Goal: Communication & Community: Answer question/provide support

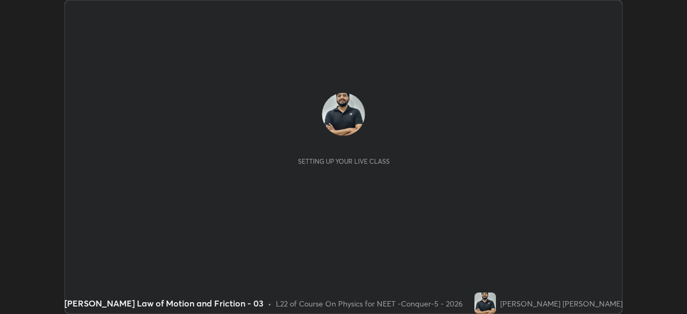
scroll to position [314, 687]
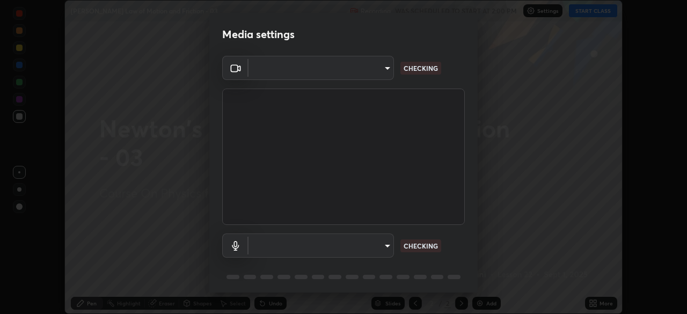
click at [368, 75] on body "Erase all [PERSON_NAME] Law of Motion and Friction - 03 Recording WAS SCHEDULED…" at bounding box center [343, 157] width 687 height 314
click at [361, 73] on div at bounding box center [343, 157] width 687 height 314
type input "bfa13ec11e3806c3eb92bf3b7126344263004e7e0ebf3fc0325b0f534c832c89"
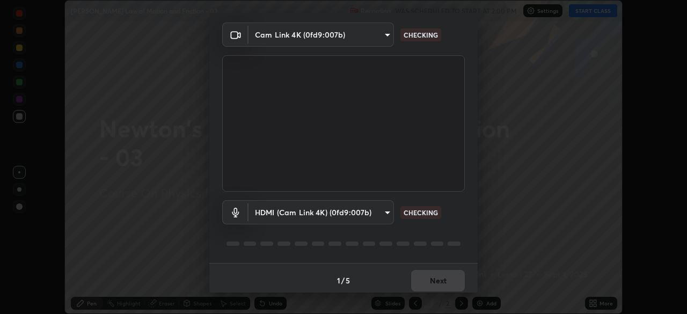
scroll to position [38, 0]
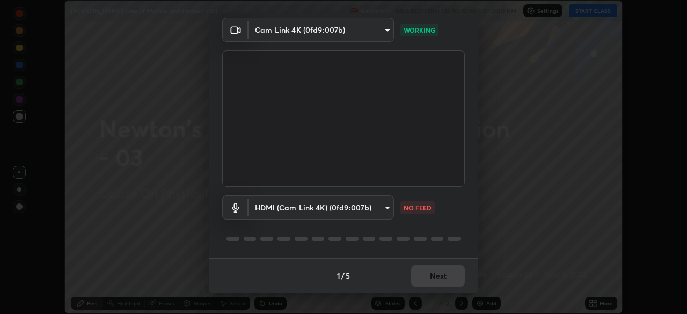
click at [361, 212] on body "Erase all [PERSON_NAME] Law of Motion and Friction - 03 Recording WAS SCHEDULED…" at bounding box center [343, 157] width 687 height 314
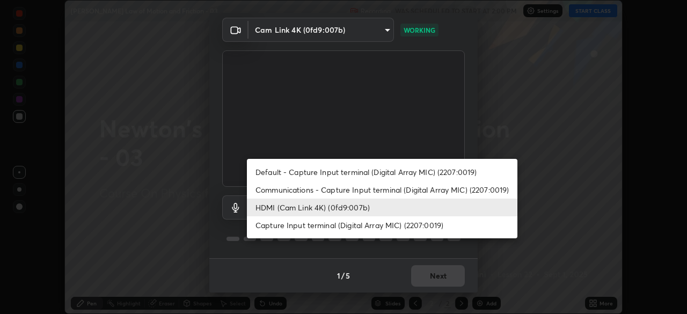
click at [358, 177] on li "Default - Capture Input terminal (Digital Array MIC) (2207:0019)" at bounding box center [382, 172] width 271 height 18
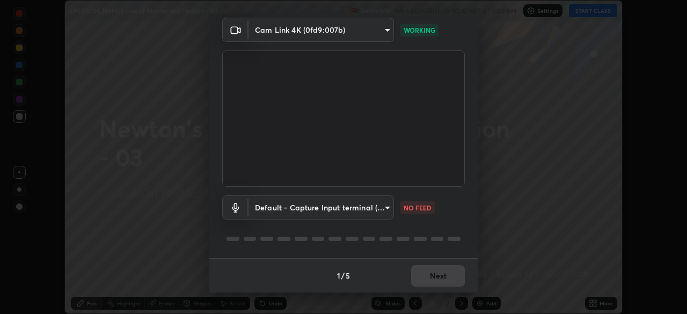
click at [360, 208] on body "Erase all [PERSON_NAME] Law of Motion and Friction - 03 Recording WAS SCHEDULED…" at bounding box center [343, 157] width 687 height 314
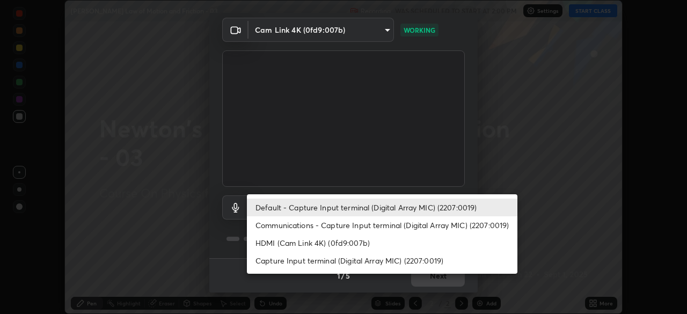
click at [359, 244] on li "HDMI (Cam Link 4K) (0fd9:007b)" at bounding box center [382, 243] width 271 height 18
type input "0386923fb9024cbaf178a4a2fd8e3b751ee26661207c8dbefa86137fe9378b42"
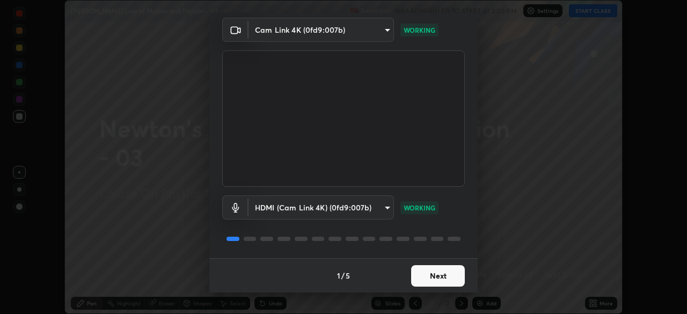
click at [435, 278] on button "Next" at bounding box center [438, 275] width 54 height 21
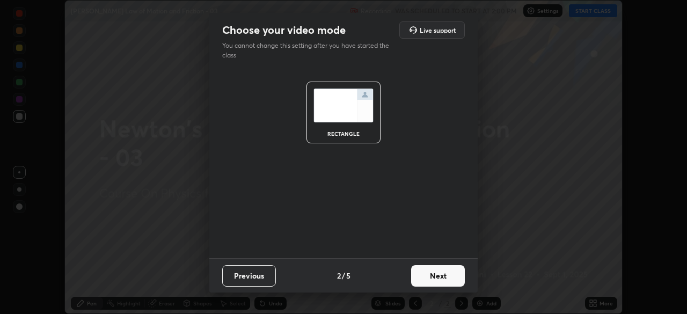
scroll to position [0, 0]
click at [446, 279] on button "Next" at bounding box center [438, 275] width 54 height 21
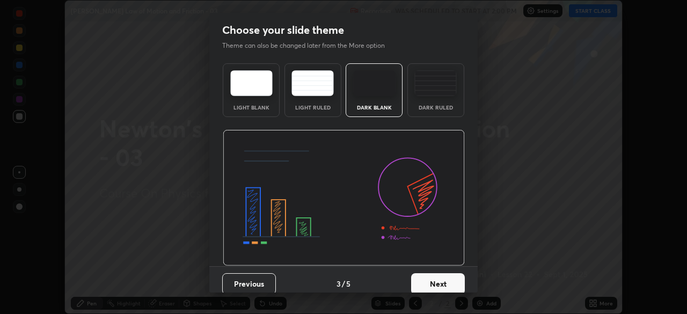
click at [456, 279] on button "Next" at bounding box center [438, 283] width 54 height 21
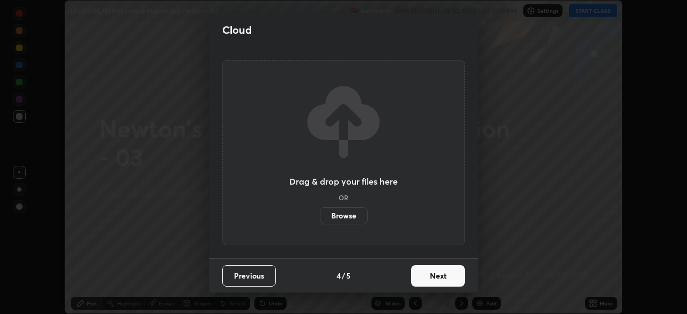
click at [461, 282] on button "Next" at bounding box center [438, 275] width 54 height 21
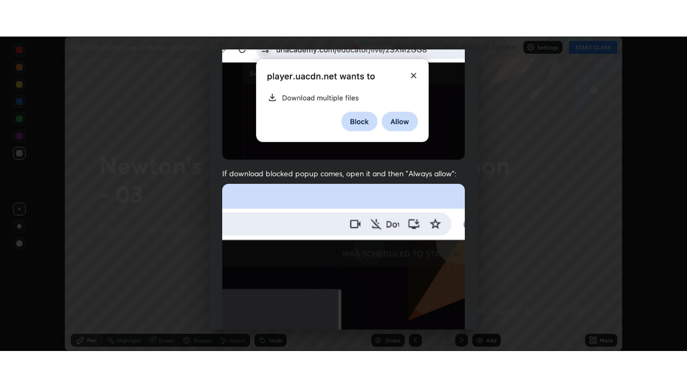
scroll to position [257, 0]
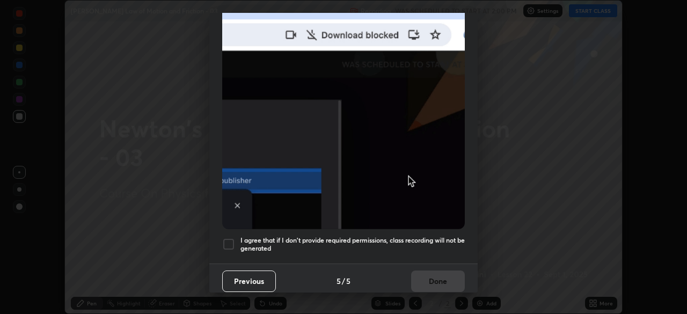
click at [230, 240] on div at bounding box center [228, 244] width 13 height 13
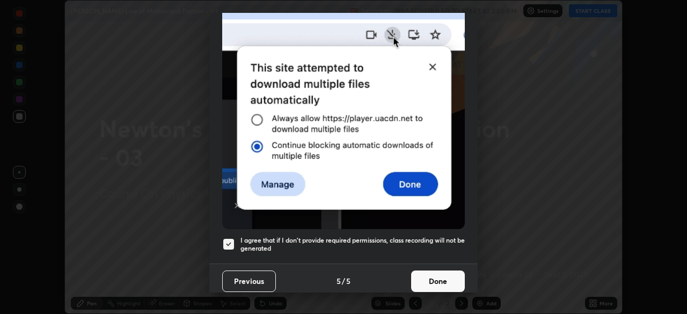
click at [436, 276] on button "Done" at bounding box center [438, 281] width 54 height 21
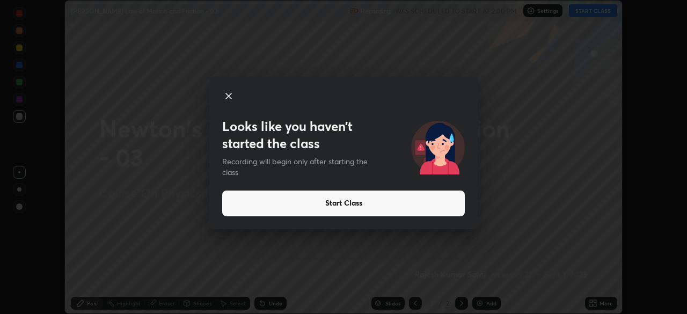
click at [232, 101] on icon at bounding box center [228, 96] width 13 height 13
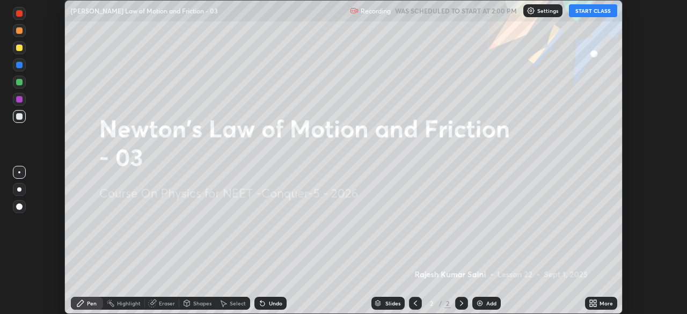
click at [587, 307] on div "More" at bounding box center [601, 303] width 32 height 13
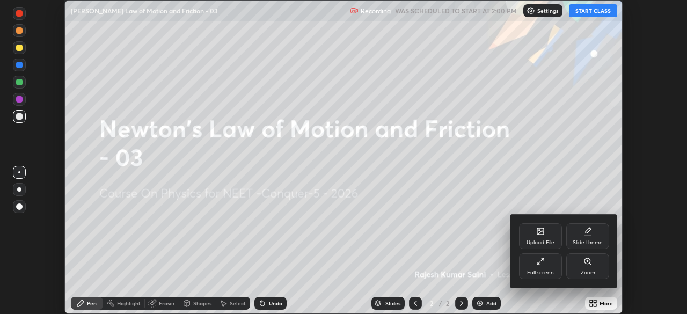
click at [543, 270] on div "Full screen" at bounding box center [540, 272] width 27 height 5
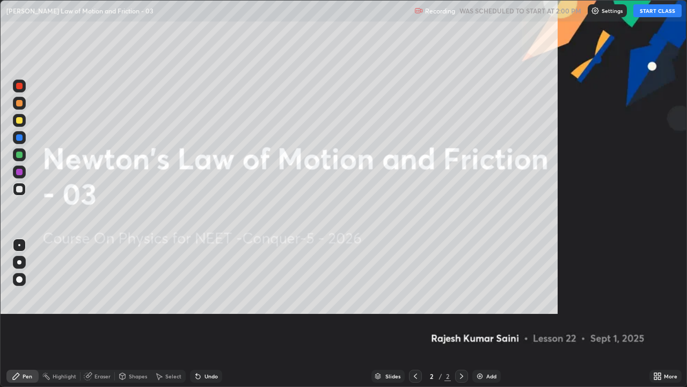
scroll to position [387, 687]
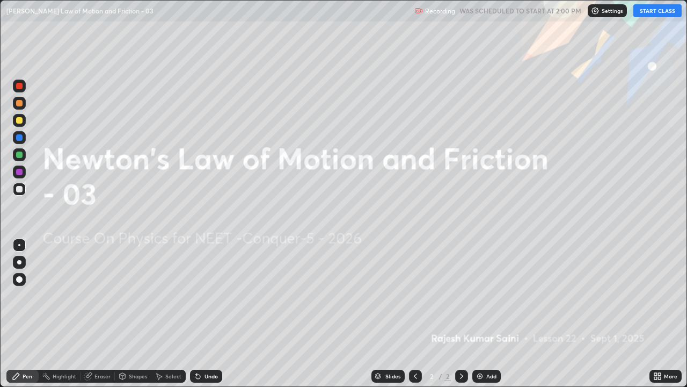
click at [606, 8] on p "Settings" at bounding box center [612, 10] width 21 height 5
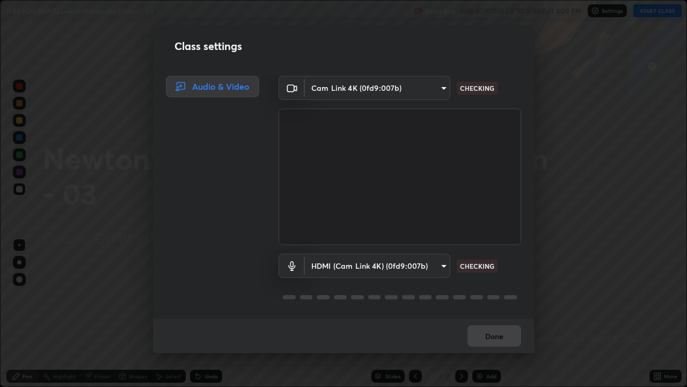
scroll to position [1, 0]
click at [491, 314] on button "Done" at bounding box center [495, 335] width 54 height 21
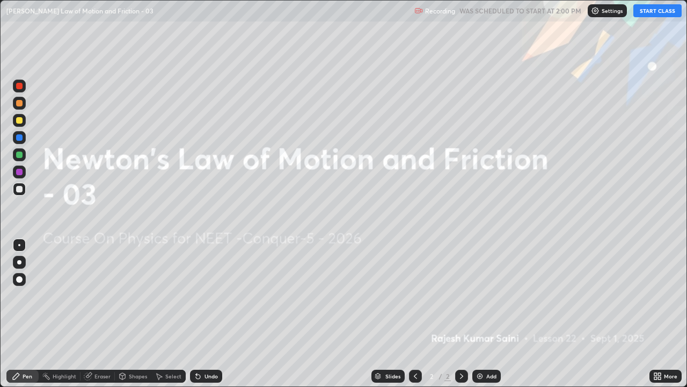
click at [196, 314] on icon at bounding box center [198, 376] width 4 height 4
click at [206, 314] on div "Undo" at bounding box center [206, 375] width 32 height 13
click at [207, 314] on div "Undo" at bounding box center [206, 375] width 32 height 13
click at [208, 314] on div "Undo" at bounding box center [211, 375] width 13 height 5
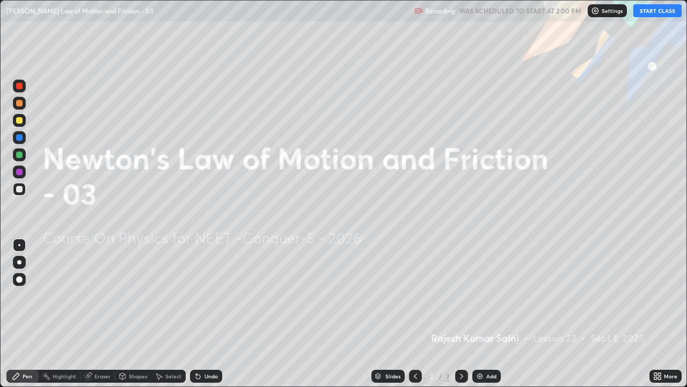
click at [208, 314] on div "Undo" at bounding box center [211, 375] width 13 height 5
click at [207, 314] on div "Undo" at bounding box center [206, 375] width 32 height 13
click at [208, 314] on div "Undo" at bounding box center [206, 375] width 32 height 13
click at [207, 314] on div "Undo" at bounding box center [206, 375] width 32 height 13
click at [201, 314] on div "Undo" at bounding box center [206, 375] width 32 height 13
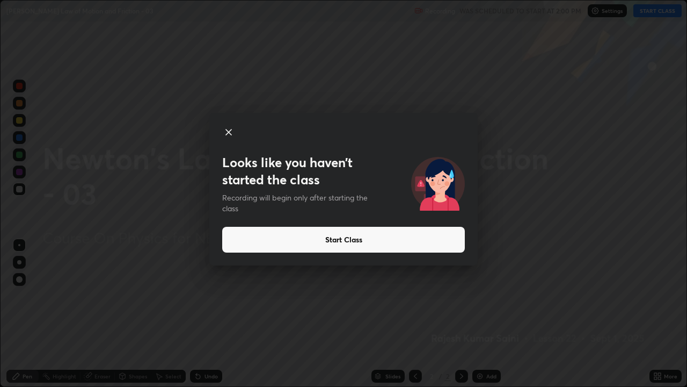
click at [434, 238] on button "Start Class" at bounding box center [343, 240] width 243 height 26
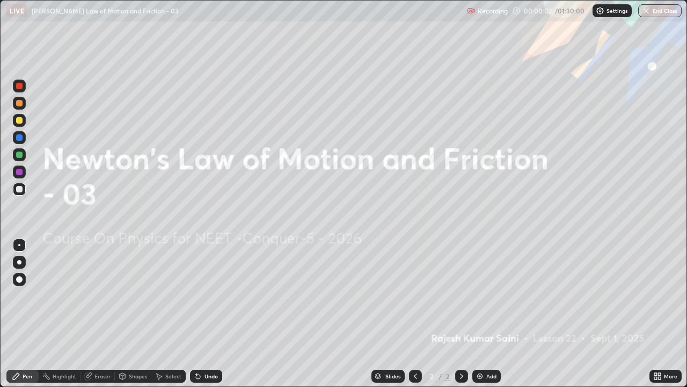
click at [476, 314] on img at bounding box center [480, 375] width 9 height 9
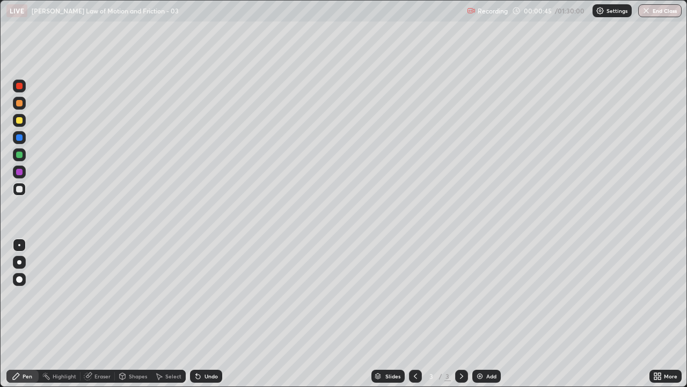
click at [20, 86] on div at bounding box center [19, 86] width 6 height 6
click at [19, 262] on div at bounding box center [19, 262] width 4 height 4
click at [202, 314] on div "Undo" at bounding box center [206, 375] width 32 height 13
click at [19, 189] on div at bounding box center [19, 189] width 6 height 6
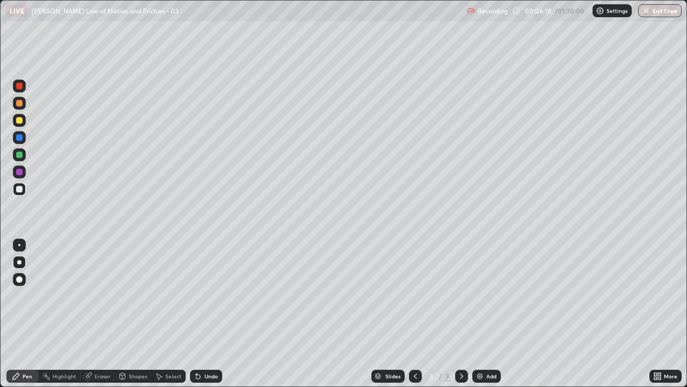
click at [486, 314] on div "Add" at bounding box center [486, 375] width 28 height 13
click at [22, 91] on div at bounding box center [19, 85] width 13 height 13
click at [20, 189] on div at bounding box center [19, 189] width 6 height 6
click at [18, 188] on div at bounding box center [19, 189] width 6 height 6
click at [105, 314] on div "Eraser" at bounding box center [102, 375] width 16 height 5
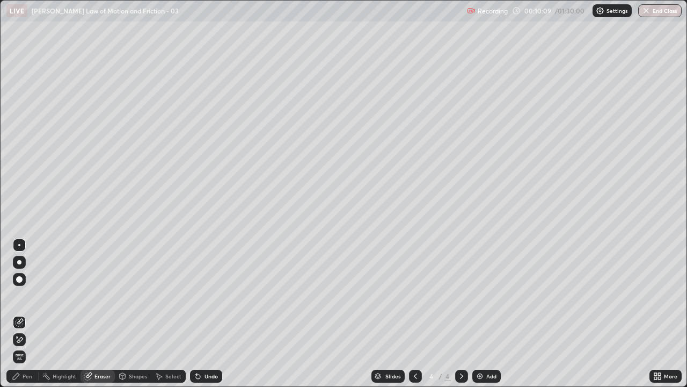
click at [26, 314] on div "Pen" at bounding box center [28, 375] width 10 height 5
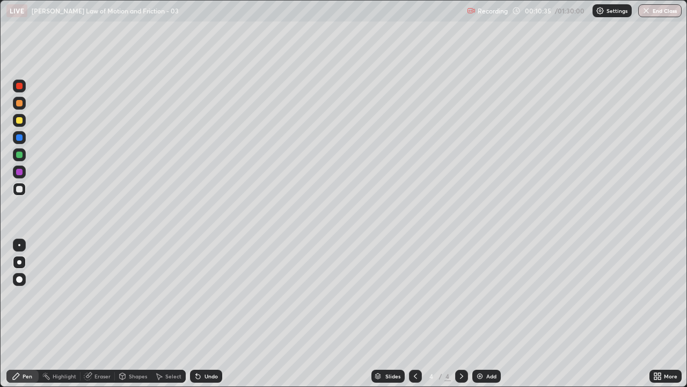
click at [20, 120] on div at bounding box center [19, 120] width 6 height 6
click at [103, 314] on div "Eraser" at bounding box center [102, 375] width 16 height 5
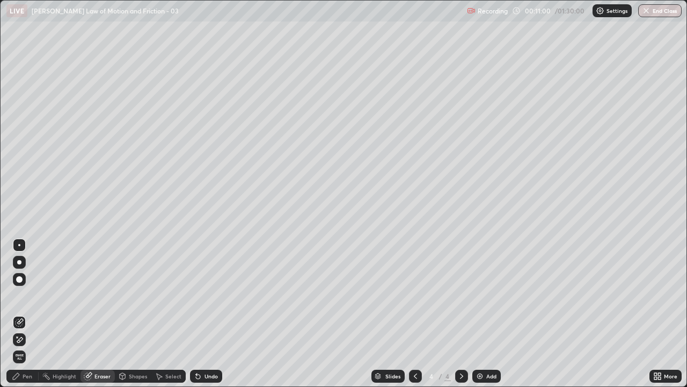
click at [27, 314] on div "Pen" at bounding box center [28, 375] width 10 height 5
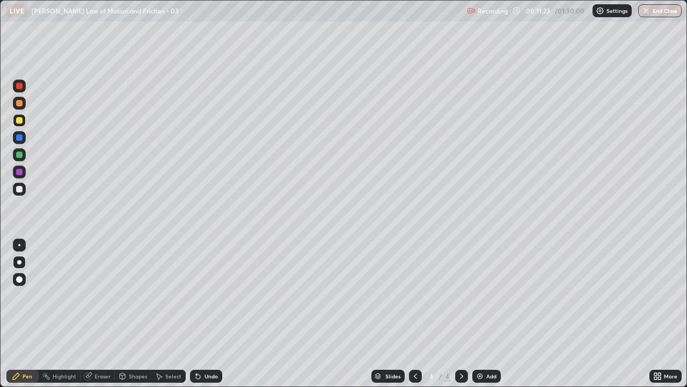
click at [19, 172] on div at bounding box center [19, 172] width 6 height 6
click at [478, 314] on img at bounding box center [480, 375] width 9 height 9
click at [19, 187] on div at bounding box center [19, 189] width 6 height 6
click at [27, 136] on div at bounding box center [19, 137] width 17 height 17
click at [480, 314] on img at bounding box center [480, 375] width 9 height 9
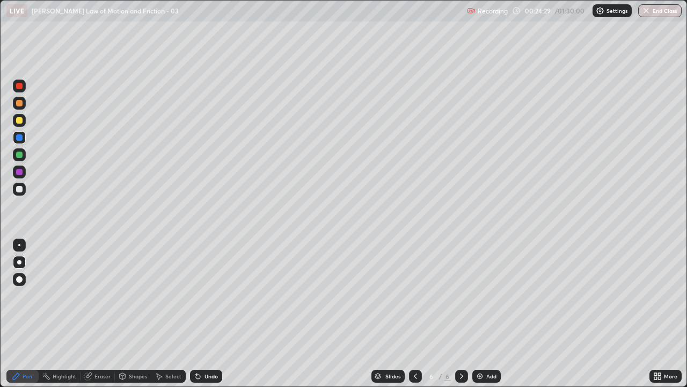
click at [17, 88] on div at bounding box center [19, 86] width 6 height 6
click at [130, 314] on div "Shapes" at bounding box center [138, 375] width 18 height 5
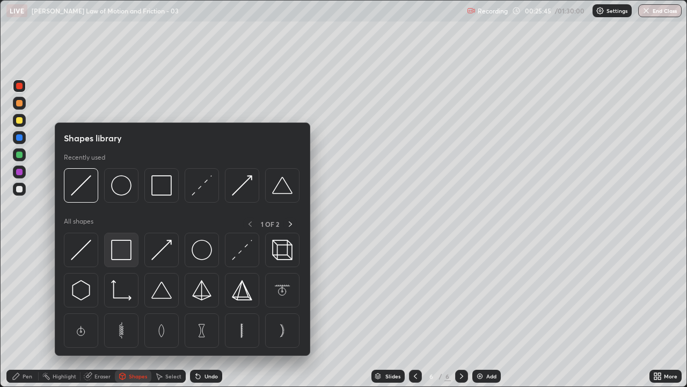
click at [121, 252] on img at bounding box center [121, 249] width 20 height 20
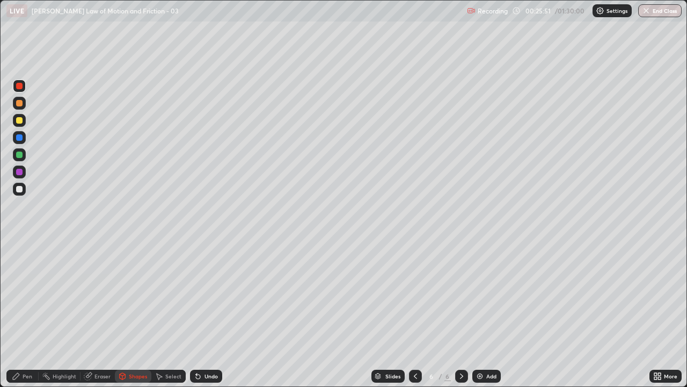
click at [96, 314] on div "Eraser" at bounding box center [98, 375] width 34 height 13
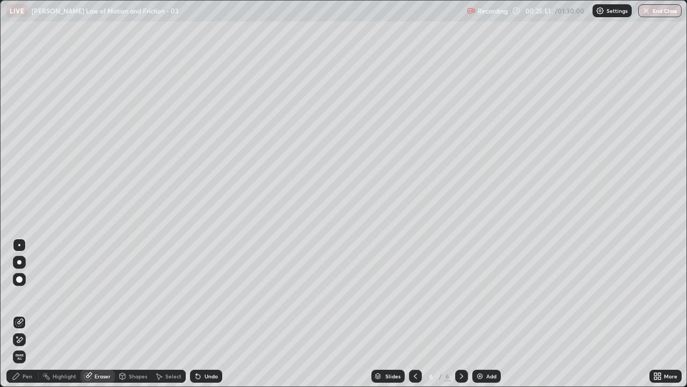
click at [125, 314] on icon at bounding box center [122, 375] width 9 height 9
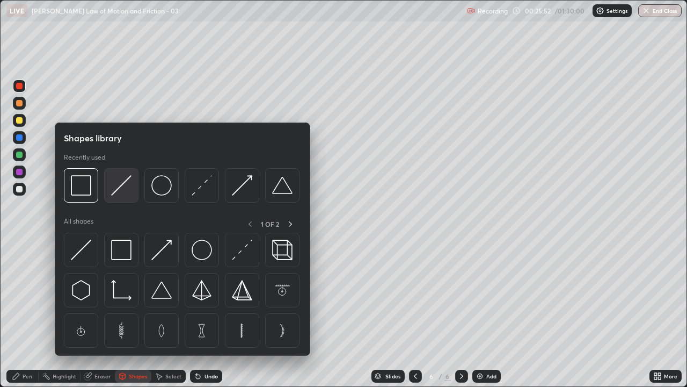
click at [125, 189] on img at bounding box center [121, 185] width 20 height 20
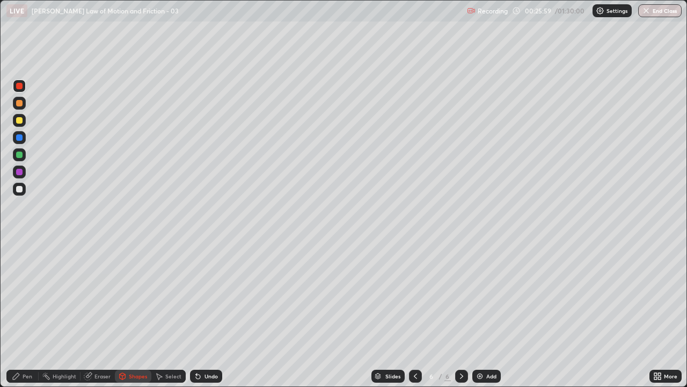
click at [26, 314] on div "Pen" at bounding box center [22, 375] width 32 height 13
click at [22, 189] on div at bounding box center [19, 189] width 6 height 6
click at [18, 154] on div at bounding box center [19, 154] width 6 height 6
click at [18, 191] on div at bounding box center [19, 189] width 6 height 6
click at [480, 314] on img at bounding box center [480, 375] width 9 height 9
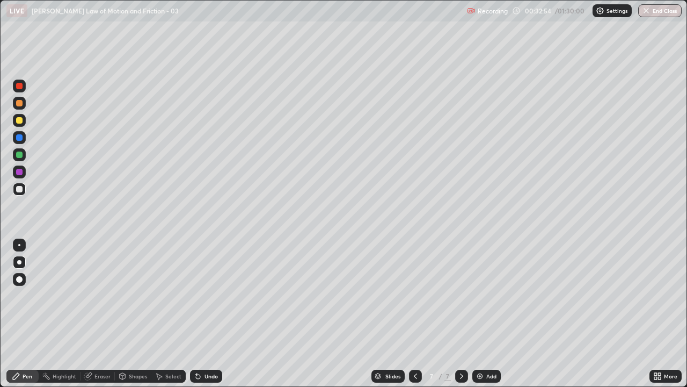
click at [126, 314] on div "Shapes" at bounding box center [133, 375] width 37 height 13
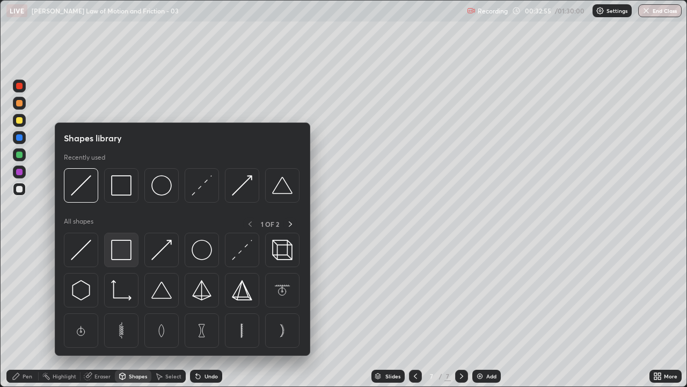
click at [125, 257] on img at bounding box center [121, 249] width 20 height 20
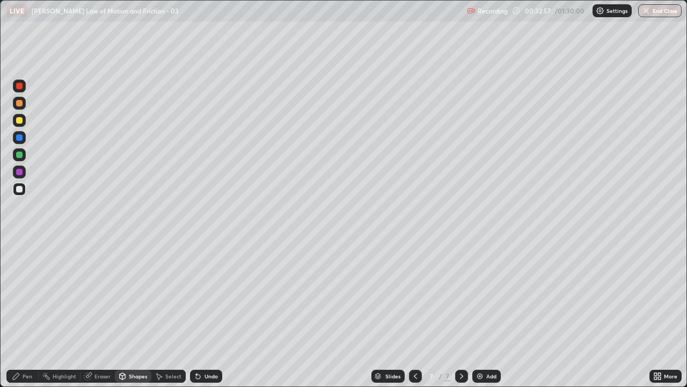
click at [18, 86] on div at bounding box center [19, 86] width 6 height 6
click at [21, 314] on div "Pen" at bounding box center [22, 375] width 32 height 13
click at [135, 314] on div "Shapes" at bounding box center [138, 375] width 18 height 5
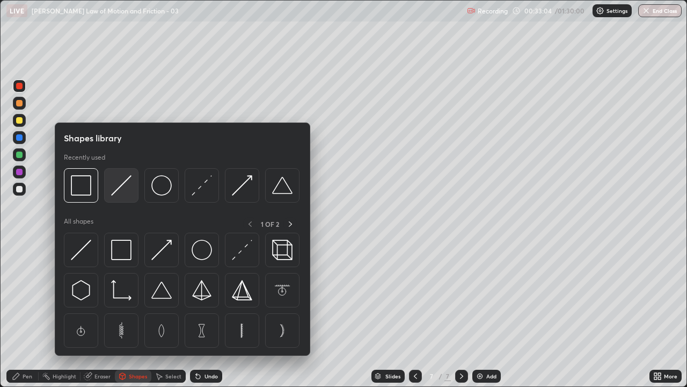
click at [120, 191] on img at bounding box center [121, 185] width 20 height 20
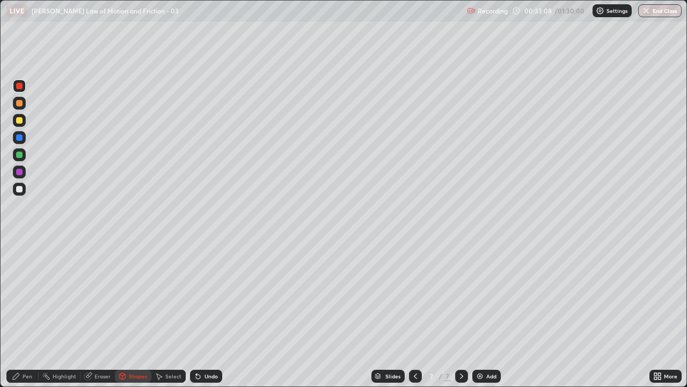
click at [127, 314] on div "Shapes" at bounding box center [133, 375] width 37 height 13
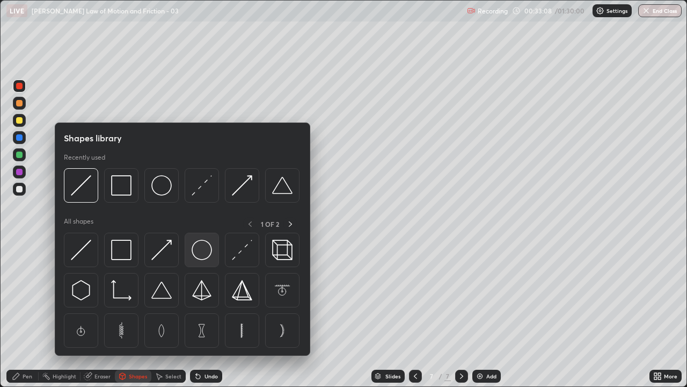
click at [198, 254] on img at bounding box center [202, 249] width 20 height 20
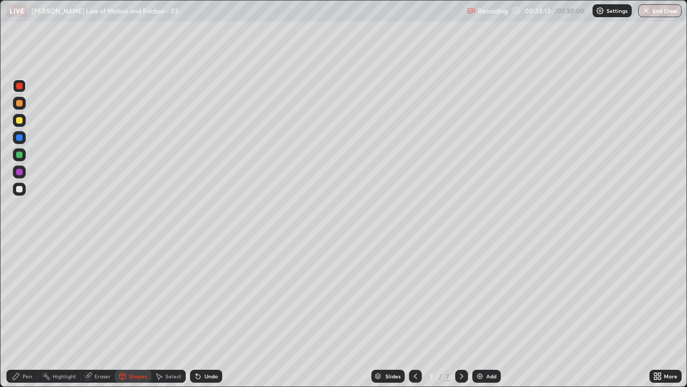
click at [27, 314] on div "Pen" at bounding box center [28, 375] width 10 height 5
click at [19, 189] on div at bounding box center [19, 189] width 6 height 6
click at [17, 122] on div at bounding box center [19, 120] width 6 height 6
click at [19, 188] on div at bounding box center [19, 189] width 6 height 6
click at [480, 314] on img at bounding box center [480, 375] width 9 height 9
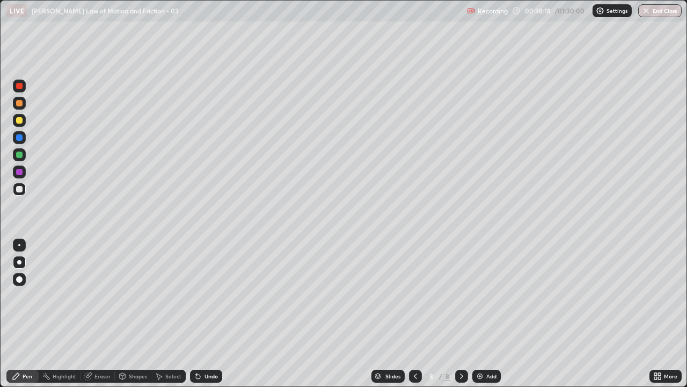
click at [18, 189] on div at bounding box center [19, 189] width 6 height 6
click at [20, 189] on div at bounding box center [19, 189] width 6 height 6
click at [19, 86] on div at bounding box center [19, 86] width 6 height 6
click at [132, 314] on div "Shapes" at bounding box center [138, 375] width 18 height 5
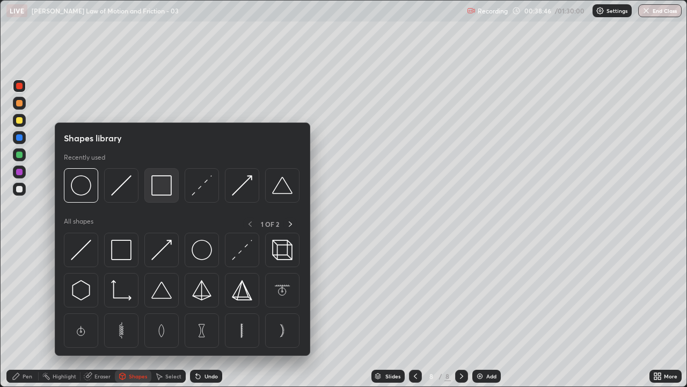
click at [161, 191] on img at bounding box center [161, 185] width 20 height 20
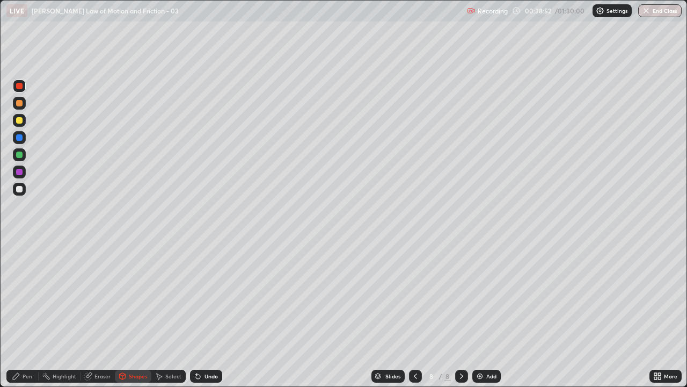
click at [26, 314] on div "Pen" at bounding box center [28, 375] width 10 height 5
click at [133, 314] on div "Shapes" at bounding box center [138, 375] width 18 height 5
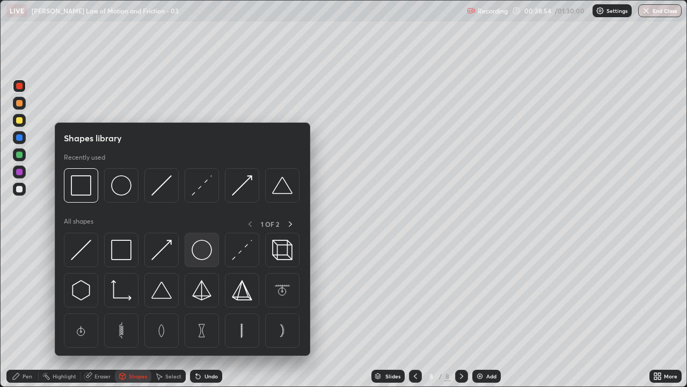
click at [205, 253] on img at bounding box center [202, 249] width 20 height 20
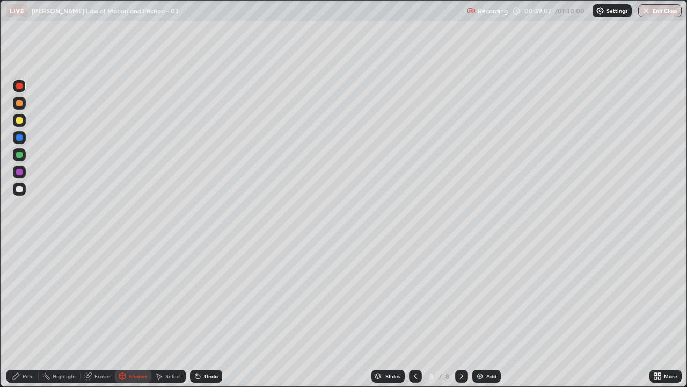
click at [22, 314] on div "Pen" at bounding box center [22, 375] width 32 height 13
click at [99, 314] on div "Eraser" at bounding box center [102, 375] width 16 height 5
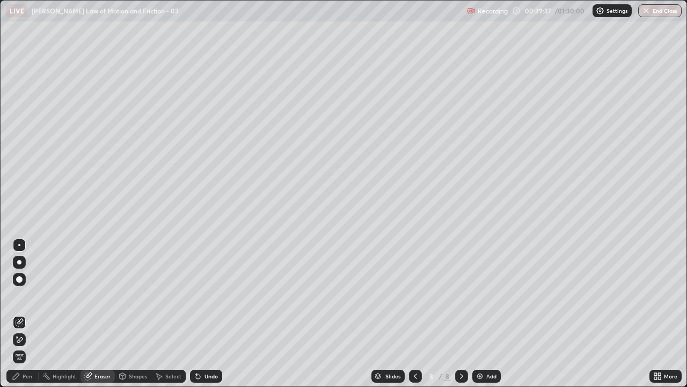
click at [23, 314] on div "Pen" at bounding box center [22, 375] width 32 height 13
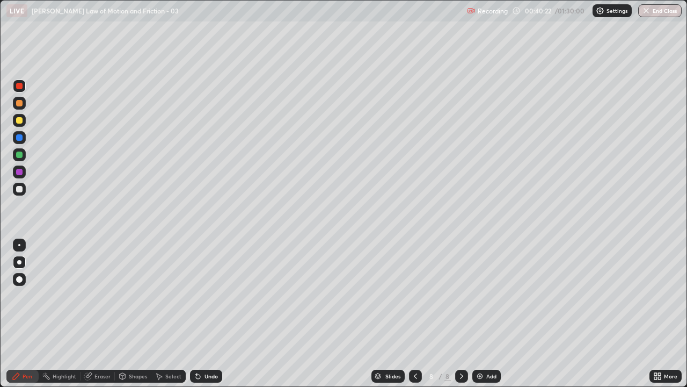
click at [17, 188] on div at bounding box center [19, 189] width 6 height 6
click at [18, 189] on div at bounding box center [19, 189] width 6 height 6
click at [19, 120] on div at bounding box center [19, 120] width 6 height 6
click at [205, 314] on div "Undo" at bounding box center [211, 375] width 13 height 5
click at [205, 314] on div "Undo" at bounding box center [206, 375] width 32 height 13
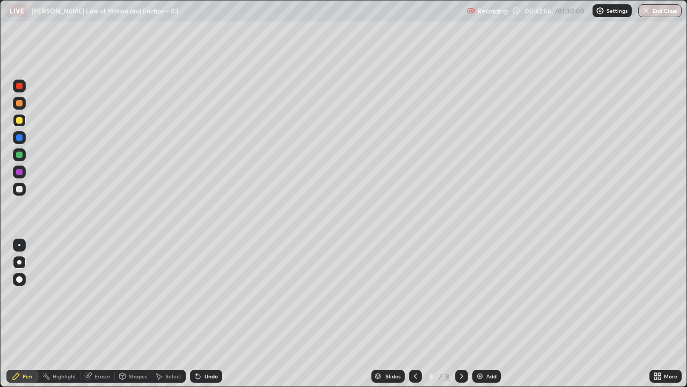
click at [205, 314] on div "Undo" at bounding box center [206, 375] width 32 height 13
click at [203, 314] on div "Undo" at bounding box center [206, 375] width 32 height 13
click at [21, 190] on div at bounding box center [19, 189] width 6 height 6
click at [18, 173] on div at bounding box center [19, 172] width 6 height 6
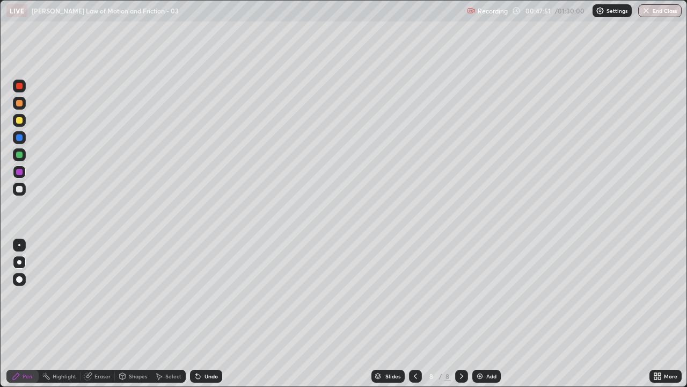
click at [173, 314] on div "Select" at bounding box center [173, 375] width 16 height 5
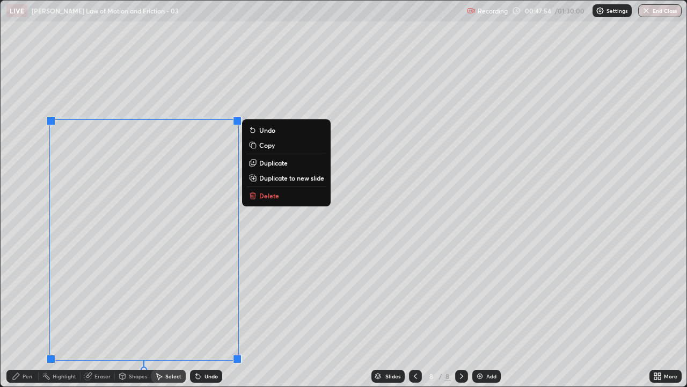
click at [267, 199] on p "Delete" at bounding box center [269, 195] width 20 height 9
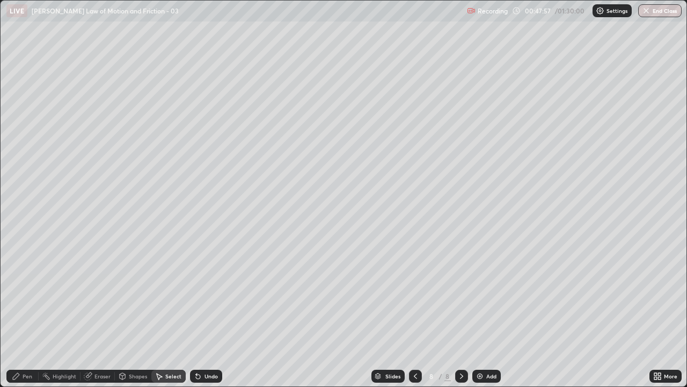
click at [203, 314] on div "Undo" at bounding box center [206, 375] width 32 height 13
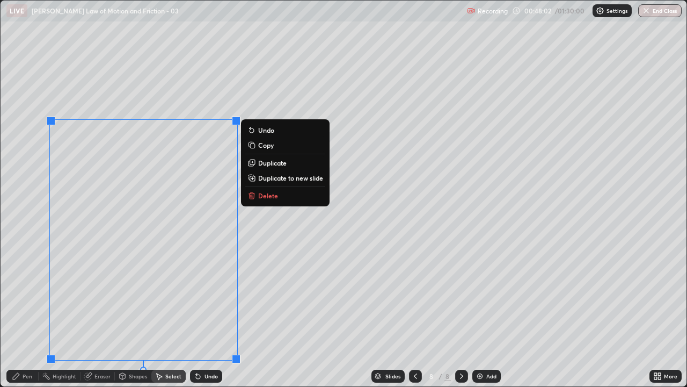
click at [260, 194] on p "Delete" at bounding box center [268, 195] width 20 height 9
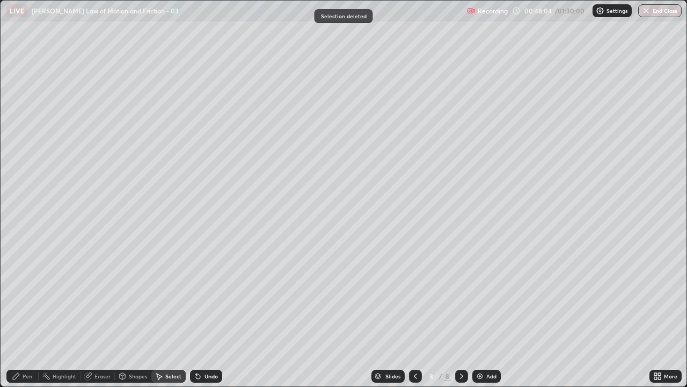
click at [196, 314] on icon at bounding box center [198, 376] width 4 height 4
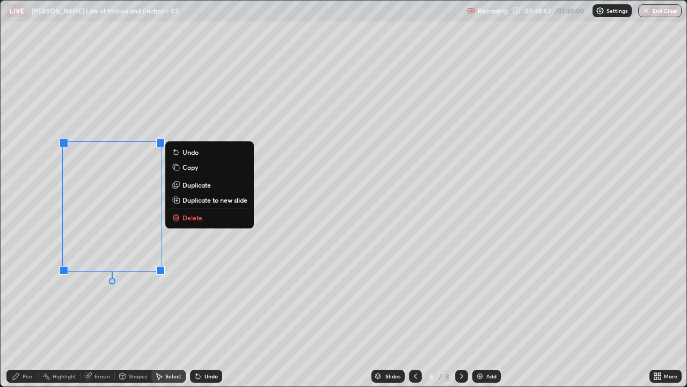
click at [177, 217] on icon at bounding box center [175, 218] width 5 height 5
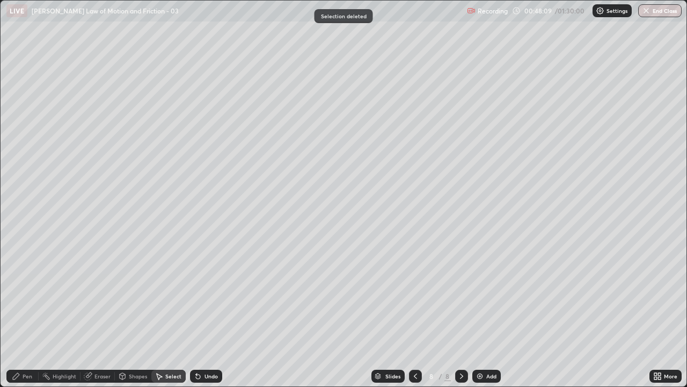
click at [205, 314] on div "Undo" at bounding box center [206, 375] width 32 height 13
click at [20, 314] on icon at bounding box center [16, 375] width 9 height 9
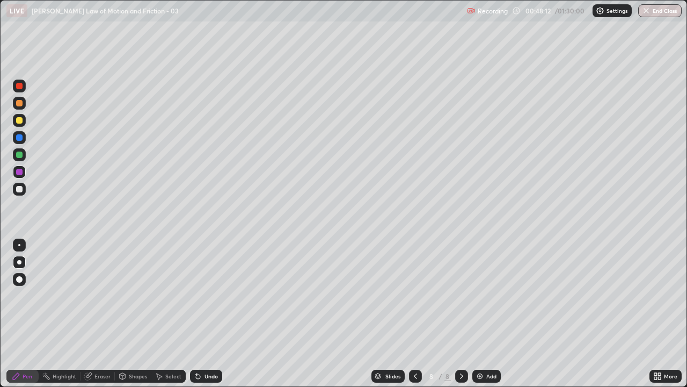
click at [19, 156] on div at bounding box center [19, 154] width 6 height 6
click at [476, 314] on img at bounding box center [480, 375] width 9 height 9
click at [19, 86] on div at bounding box center [19, 86] width 6 height 6
click at [105, 314] on div "Eraser" at bounding box center [102, 375] width 16 height 5
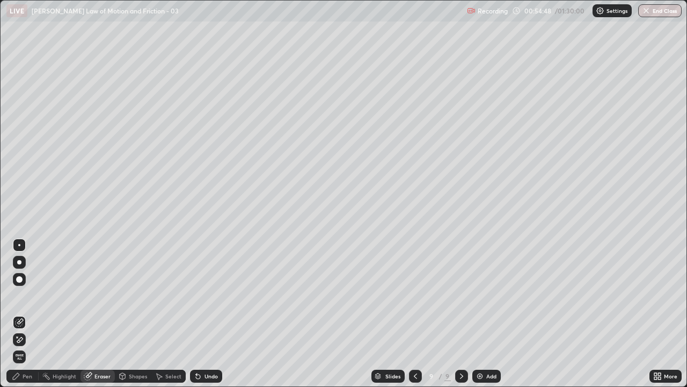
click at [32, 314] on div "Pen" at bounding box center [22, 375] width 32 height 13
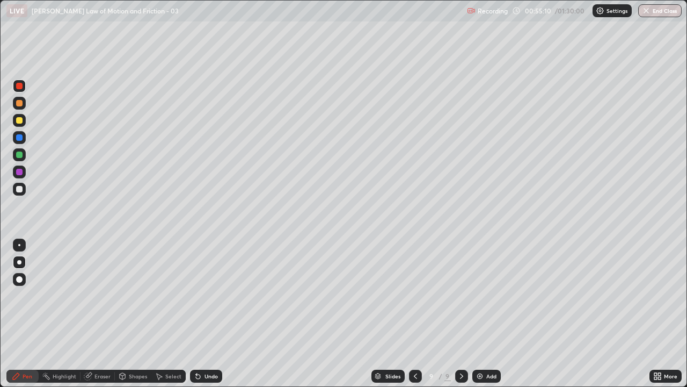
click at [19, 189] on div at bounding box center [19, 189] width 6 height 6
click at [17, 88] on div at bounding box center [19, 86] width 6 height 6
click at [19, 121] on div at bounding box center [19, 120] width 6 height 6
click at [18, 139] on div at bounding box center [19, 137] width 6 height 6
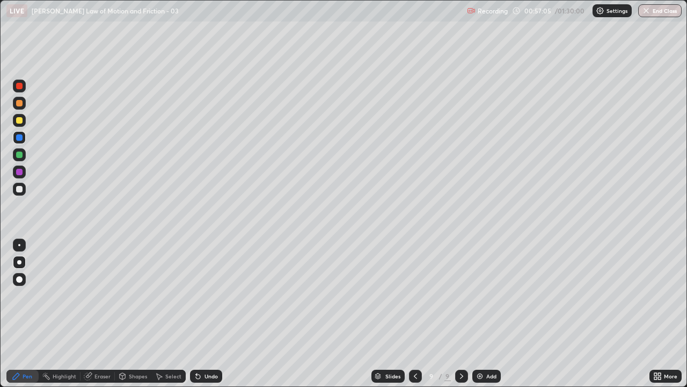
click at [20, 121] on div at bounding box center [19, 120] width 6 height 6
click at [19, 188] on div at bounding box center [19, 189] width 6 height 6
click at [19, 156] on div at bounding box center [19, 154] width 6 height 6
click at [17, 121] on div at bounding box center [19, 120] width 6 height 6
click at [202, 314] on div "Undo" at bounding box center [206, 375] width 32 height 13
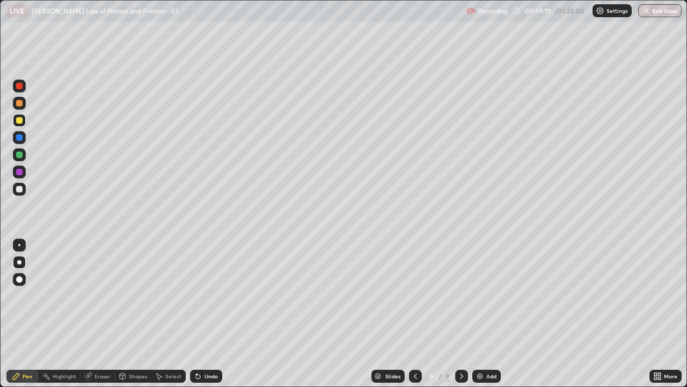
click at [98, 314] on div "Eraser" at bounding box center [102, 375] width 16 height 5
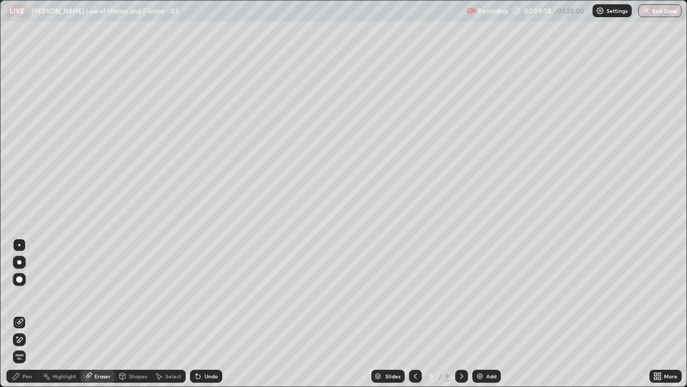
click at [28, 314] on div "Pen" at bounding box center [28, 375] width 10 height 5
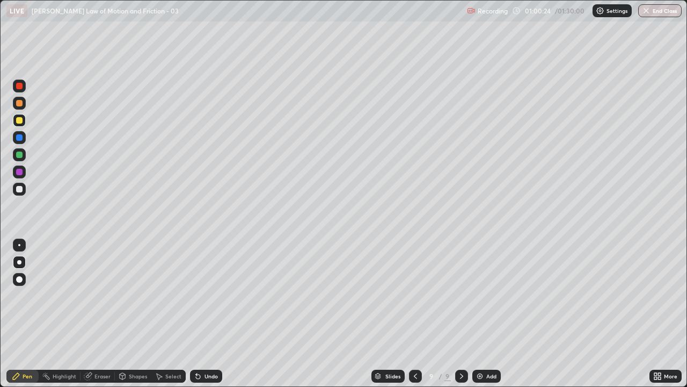
click at [478, 314] on img at bounding box center [480, 375] width 9 height 9
click at [19, 88] on div at bounding box center [19, 86] width 6 height 6
click at [17, 122] on div at bounding box center [19, 120] width 6 height 6
click at [19, 86] on div at bounding box center [19, 86] width 6 height 6
click at [18, 140] on div at bounding box center [19, 137] width 6 height 6
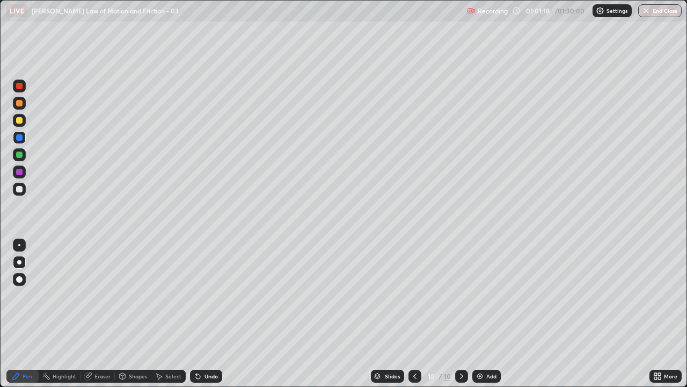
click at [19, 189] on div at bounding box center [19, 189] width 6 height 6
click at [16, 138] on div at bounding box center [19, 137] width 6 height 6
click at [18, 155] on div at bounding box center [19, 154] width 6 height 6
click at [20, 192] on div at bounding box center [19, 189] width 6 height 6
click at [20, 121] on div at bounding box center [19, 120] width 6 height 6
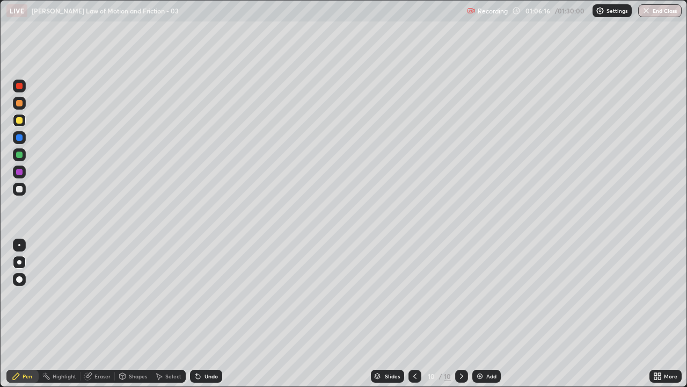
click at [16, 187] on div at bounding box center [19, 189] width 6 height 6
click at [481, 314] on img at bounding box center [480, 375] width 9 height 9
click at [17, 87] on div at bounding box center [19, 86] width 6 height 6
click at [21, 191] on div at bounding box center [19, 189] width 6 height 6
click at [18, 87] on div at bounding box center [19, 86] width 6 height 6
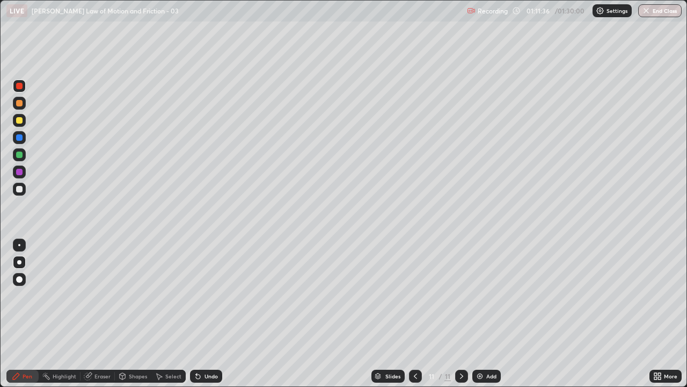
click at [18, 189] on div at bounding box center [19, 189] width 6 height 6
click at [20, 173] on div at bounding box center [19, 172] width 6 height 6
click at [476, 314] on img at bounding box center [480, 375] width 9 height 9
click at [19, 86] on div at bounding box center [19, 86] width 6 height 6
click at [21, 190] on div at bounding box center [19, 189] width 6 height 6
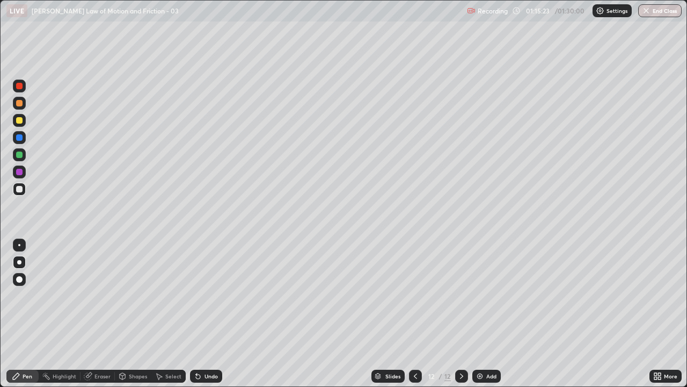
click at [19, 88] on div at bounding box center [19, 86] width 6 height 6
click at [171, 314] on div "Select" at bounding box center [173, 375] width 16 height 5
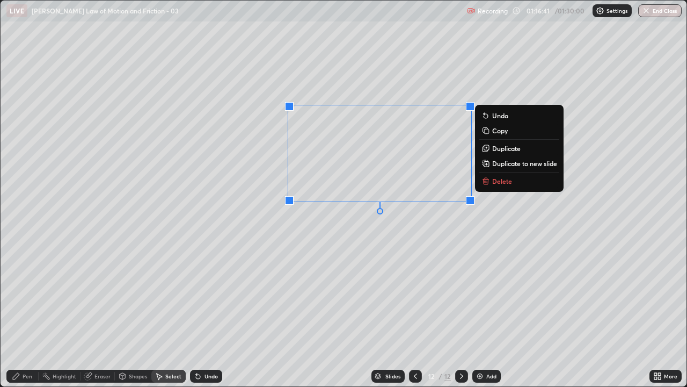
click at [492, 148] on button "Duplicate" at bounding box center [519, 148] width 80 height 13
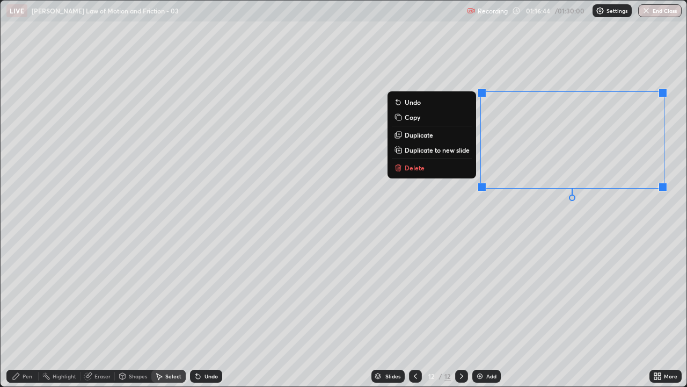
click at [548, 237] on div "0 ° Undo Copy Duplicate Duplicate to new slide Delete" at bounding box center [344, 193] width 686 height 385
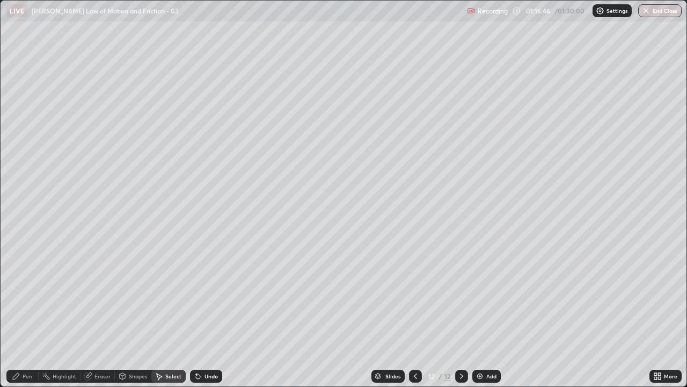
click at [24, 314] on div "Pen" at bounding box center [28, 375] width 10 height 5
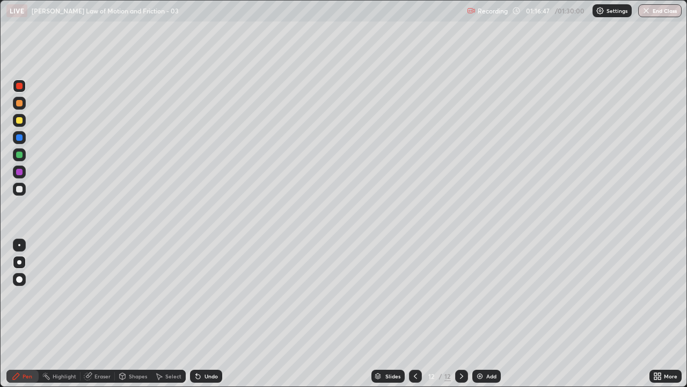
click at [103, 314] on div "Eraser" at bounding box center [102, 375] width 16 height 5
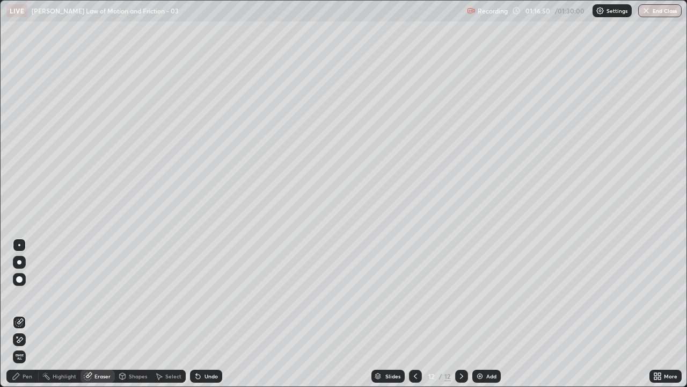
click at [19, 314] on icon at bounding box center [16, 375] width 9 height 9
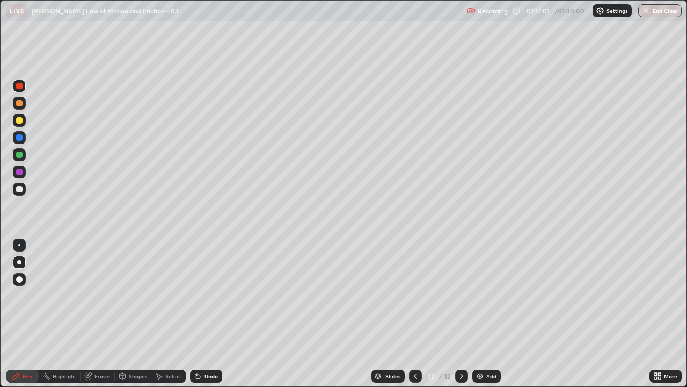
click at [18, 191] on div at bounding box center [19, 189] width 6 height 6
click at [106, 314] on div "Eraser" at bounding box center [102, 375] width 16 height 5
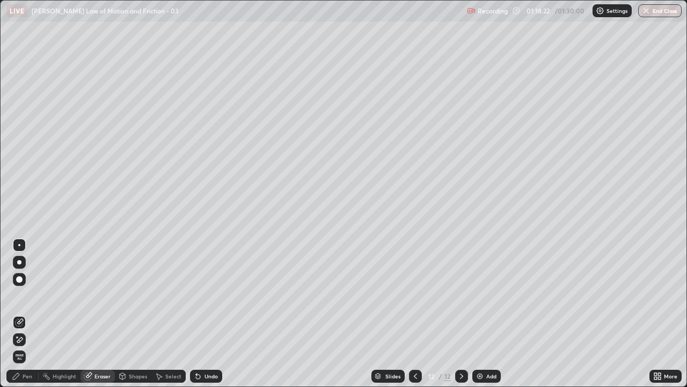
click at [25, 314] on div "Pen" at bounding box center [28, 375] width 10 height 5
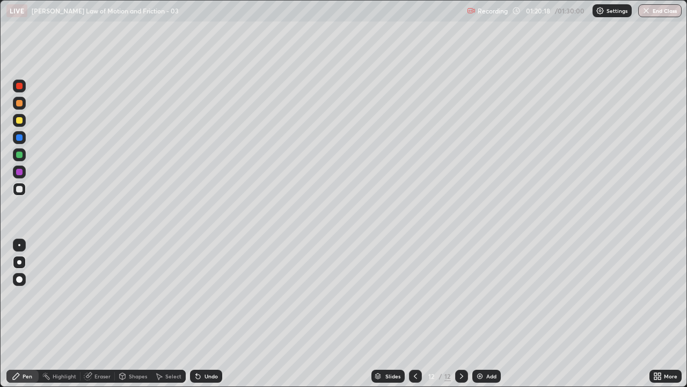
click at [476, 314] on img at bounding box center [480, 375] width 9 height 9
click at [27, 314] on div "Pen" at bounding box center [28, 375] width 10 height 5
click at [19, 86] on div at bounding box center [19, 86] width 6 height 6
click at [17, 189] on div at bounding box center [19, 189] width 6 height 6
click at [415, 314] on icon at bounding box center [415, 375] width 3 height 5
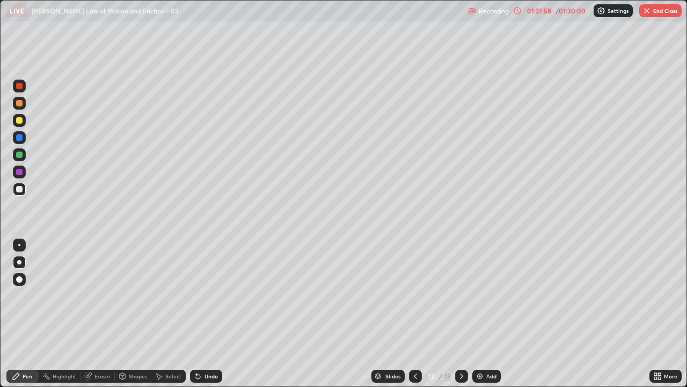
click at [414, 314] on icon at bounding box center [415, 375] width 9 height 9
click at [461, 314] on icon at bounding box center [461, 375] width 9 height 9
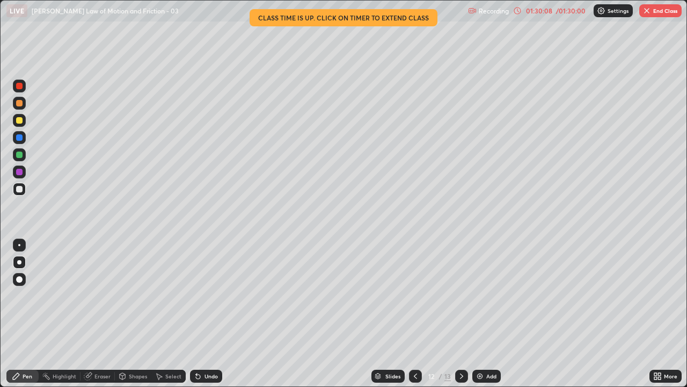
click at [461, 314] on icon at bounding box center [461, 375] width 9 height 9
click at [455, 314] on div at bounding box center [461, 375] width 13 height 21
click at [660, 10] on button "End Class" at bounding box center [660, 10] width 42 height 13
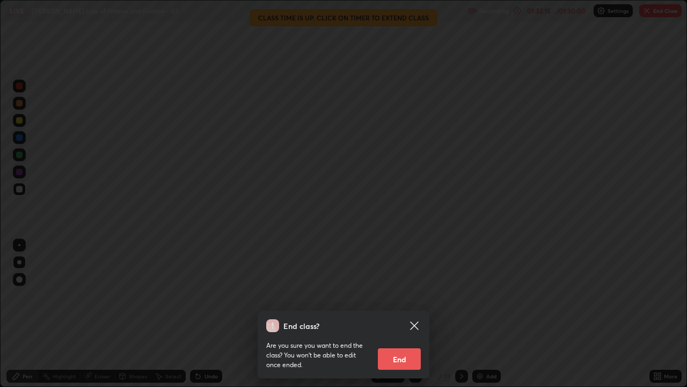
click at [417, 314] on icon at bounding box center [414, 325] width 13 height 13
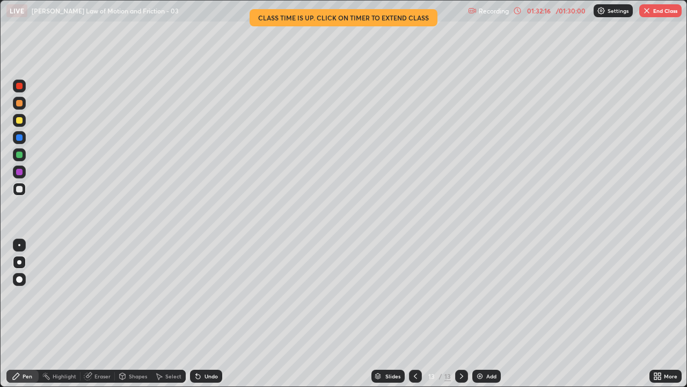
click at [553, 12] on div "01:32:16" at bounding box center [539, 11] width 30 height 6
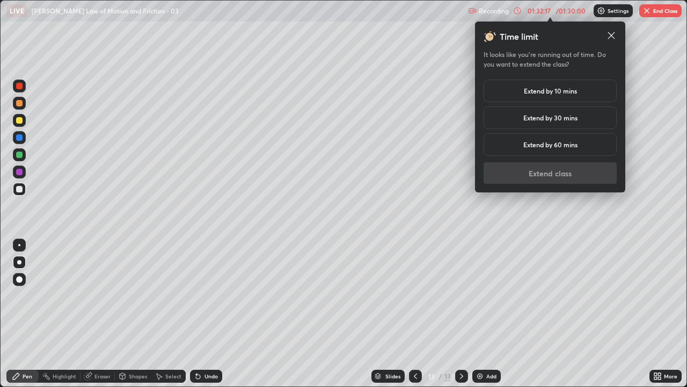
click at [537, 93] on h5 "Extend by 10 mins" at bounding box center [550, 91] width 53 height 10
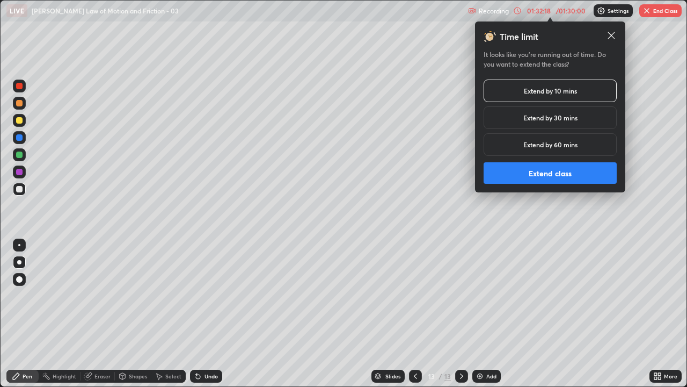
click at [548, 176] on button "Extend class" at bounding box center [550, 172] width 133 height 21
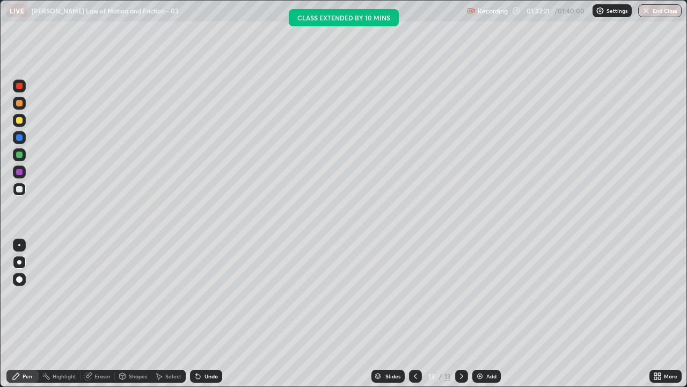
click at [655, 13] on button "End Class" at bounding box center [659, 10] width 43 height 13
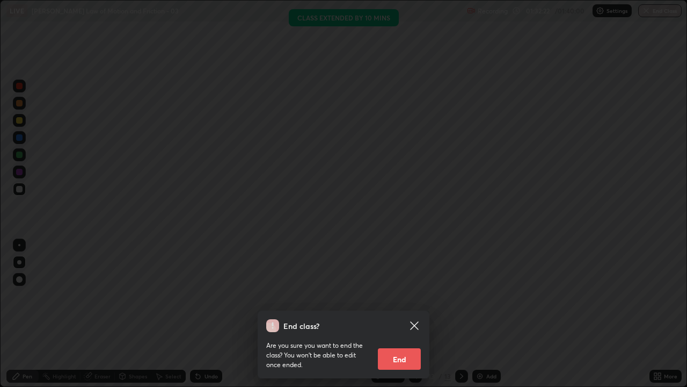
click at [403, 314] on button "End" at bounding box center [399, 358] width 43 height 21
